Goal: Information Seeking & Learning: Compare options

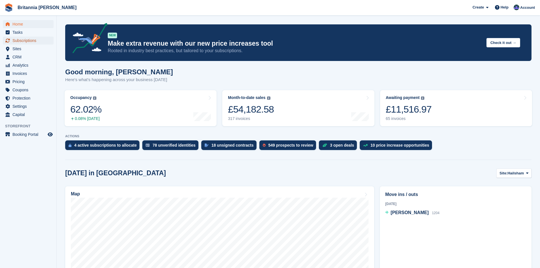
click at [32, 37] on span "Subscriptions" at bounding box center [29, 41] width 34 height 8
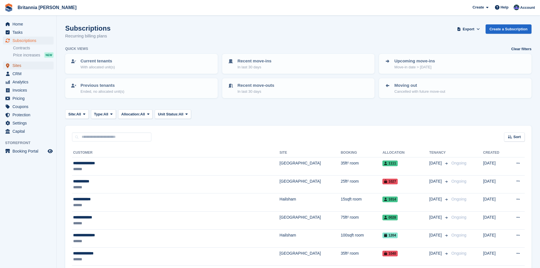
click at [28, 65] on span "Sites" at bounding box center [29, 65] width 34 height 8
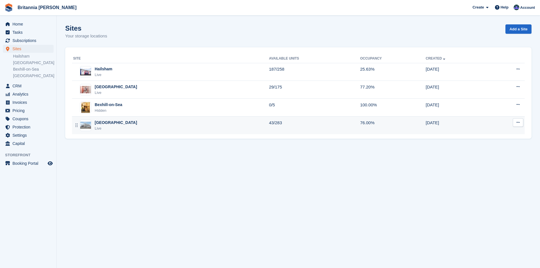
click at [114, 123] on div "[GEOGRAPHIC_DATA]" at bounding box center [116, 123] width 43 height 6
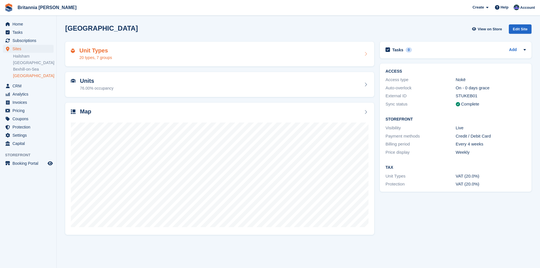
click at [96, 52] on h2 "Unit Types" at bounding box center [95, 50] width 33 height 7
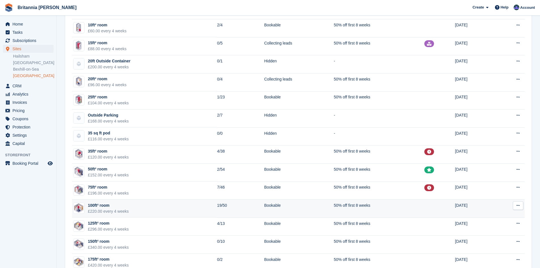
scroll to position [85, 0]
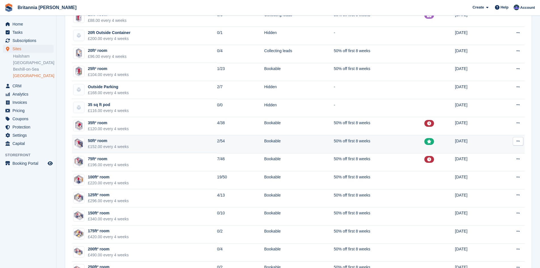
click at [121, 140] on div "50ft² room" at bounding box center [108, 141] width 41 height 6
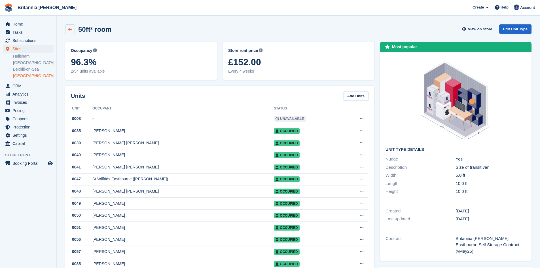
click at [71, 27] on link at bounding box center [70, 29] width 10 height 10
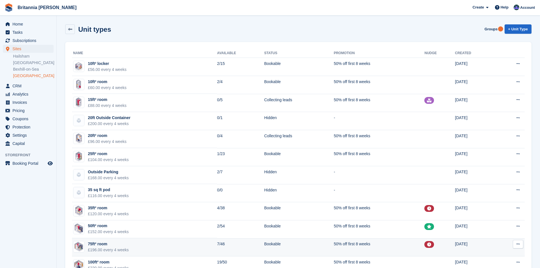
scroll to position [85, 0]
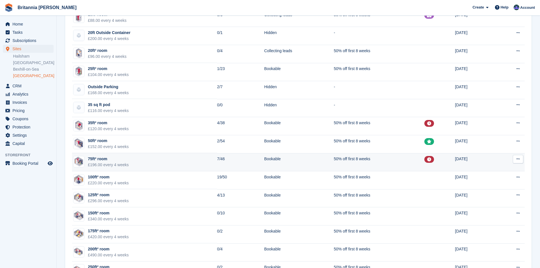
click at [102, 159] on div "75ft² room" at bounding box center [108, 159] width 41 height 6
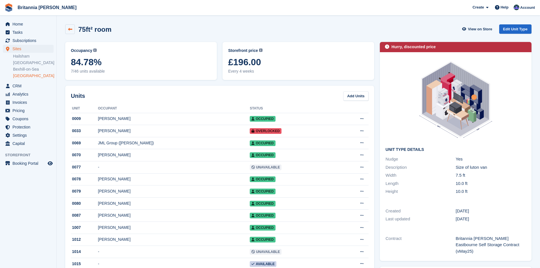
click at [71, 28] on icon at bounding box center [70, 29] width 4 height 4
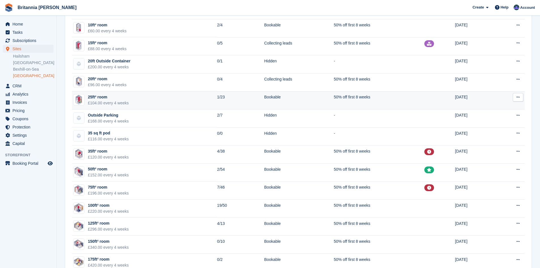
scroll to position [85, 0]
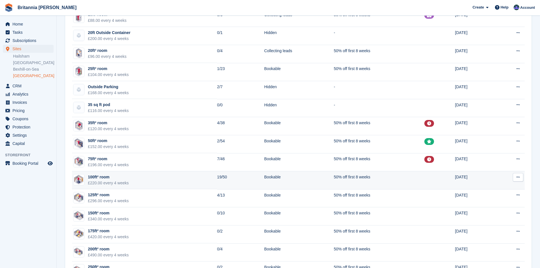
click at [116, 180] on div "£220.00 every 4 weeks" at bounding box center [108, 183] width 41 height 6
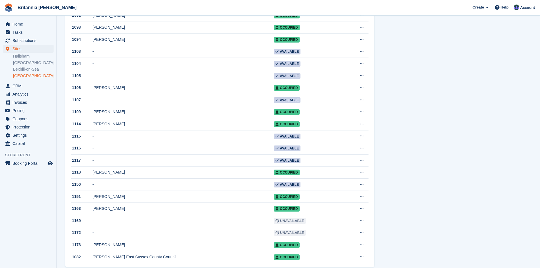
scroll to position [482, 0]
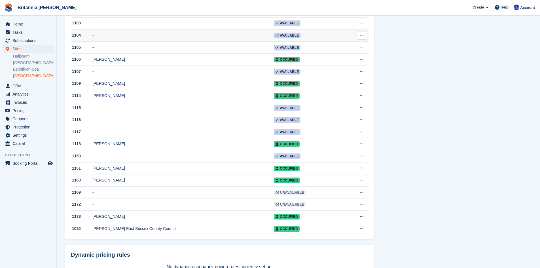
drag, startPoint x: 203, startPoint y: 95, endPoint x: 205, endPoint y: 99, distance: 4.7
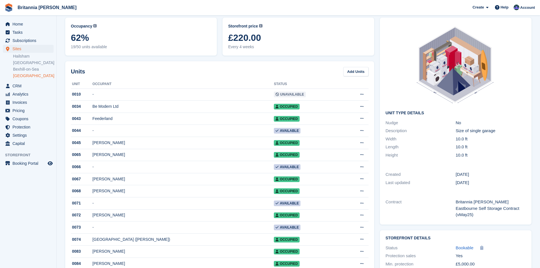
scroll to position [0, 0]
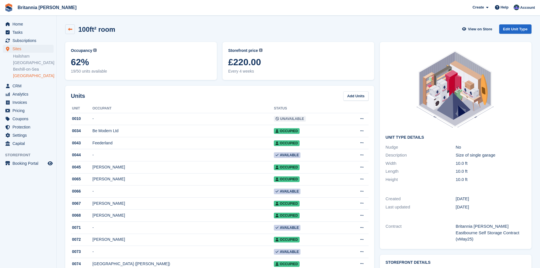
click at [69, 28] on icon at bounding box center [70, 29] width 4 height 4
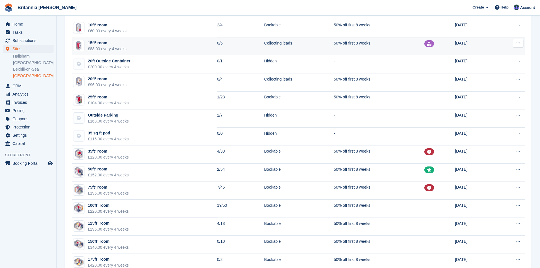
scroll to position [142, 0]
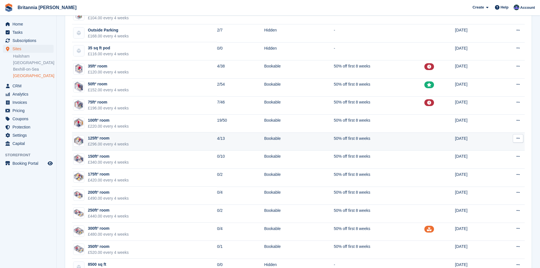
click at [112, 138] on div "125ft² room" at bounding box center [108, 138] width 41 height 6
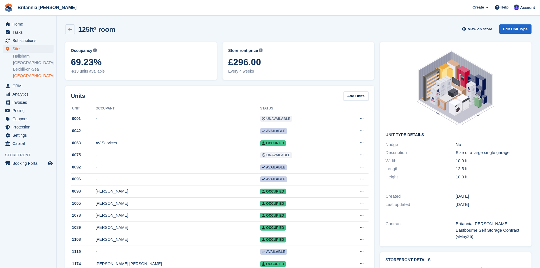
click at [71, 28] on icon at bounding box center [70, 29] width 4 height 4
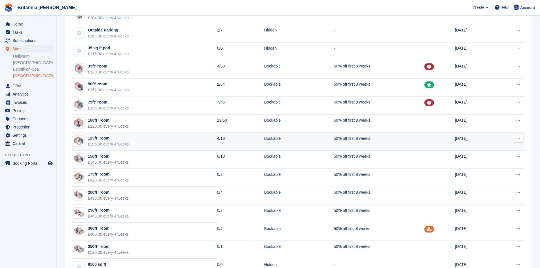
scroll to position [163, 0]
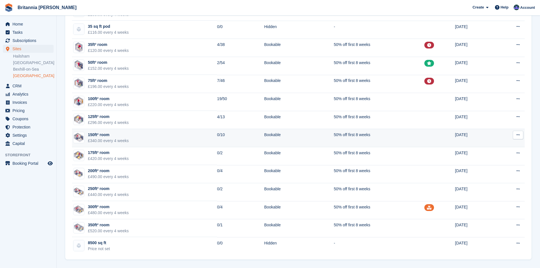
click at [108, 134] on div "150ft² room" at bounding box center [108, 135] width 41 height 6
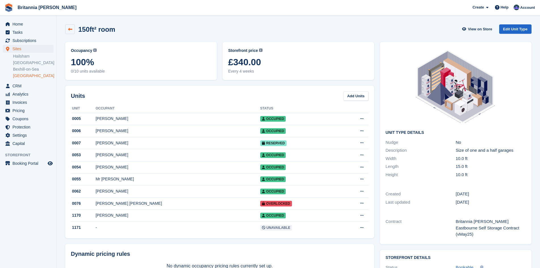
click at [69, 28] on icon at bounding box center [70, 29] width 4 height 4
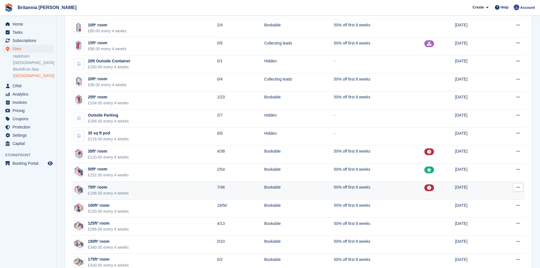
scroll to position [85, 0]
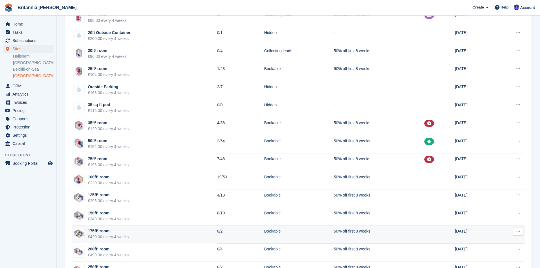
click at [99, 234] on div "£420.00 every 4 weeks" at bounding box center [108, 237] width 41 height 6
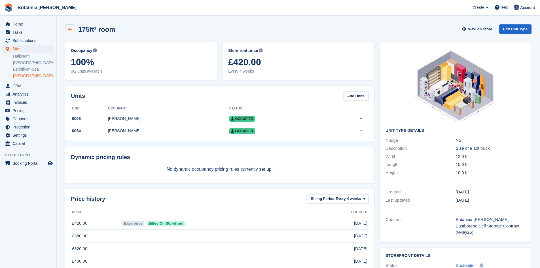
click at [72, 28] on icon at bounding box center [70, 29] width 4 height 4
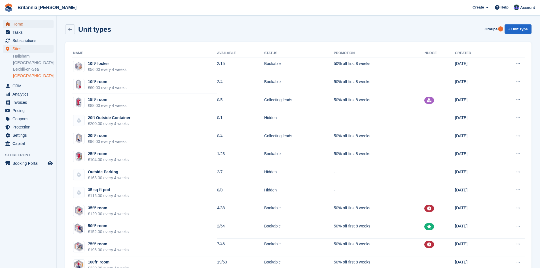
click at [24, 20] on span "Home" at bounding box center [29, 24] width 34 height 8
